Goal: Find specific page/section

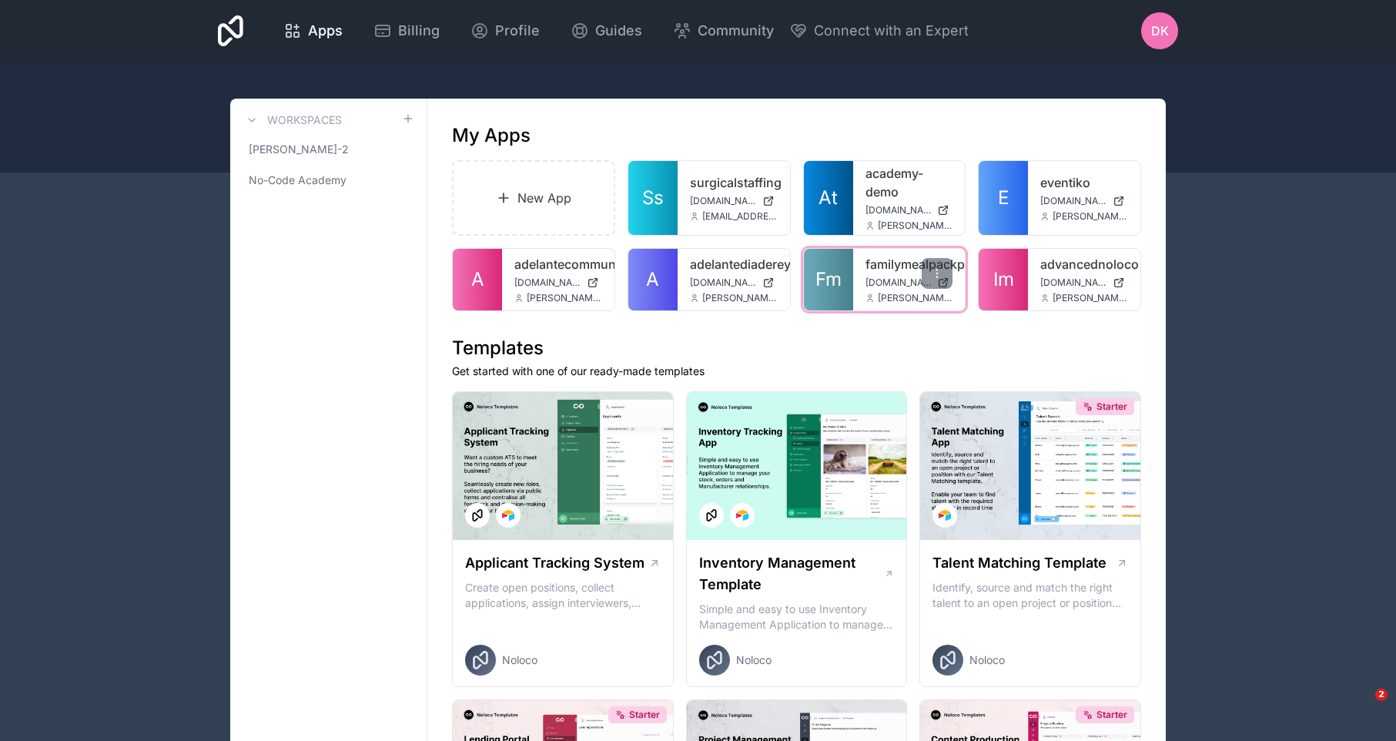
click at [817, 284] on span "Fm" at bounding box center [828, 279] width 26 height 25
click at [493, 273] on link "A" at bounding box center [477, 280] width 49 height 62
